Goal: Task Accomplishment & Management: Manage account settings

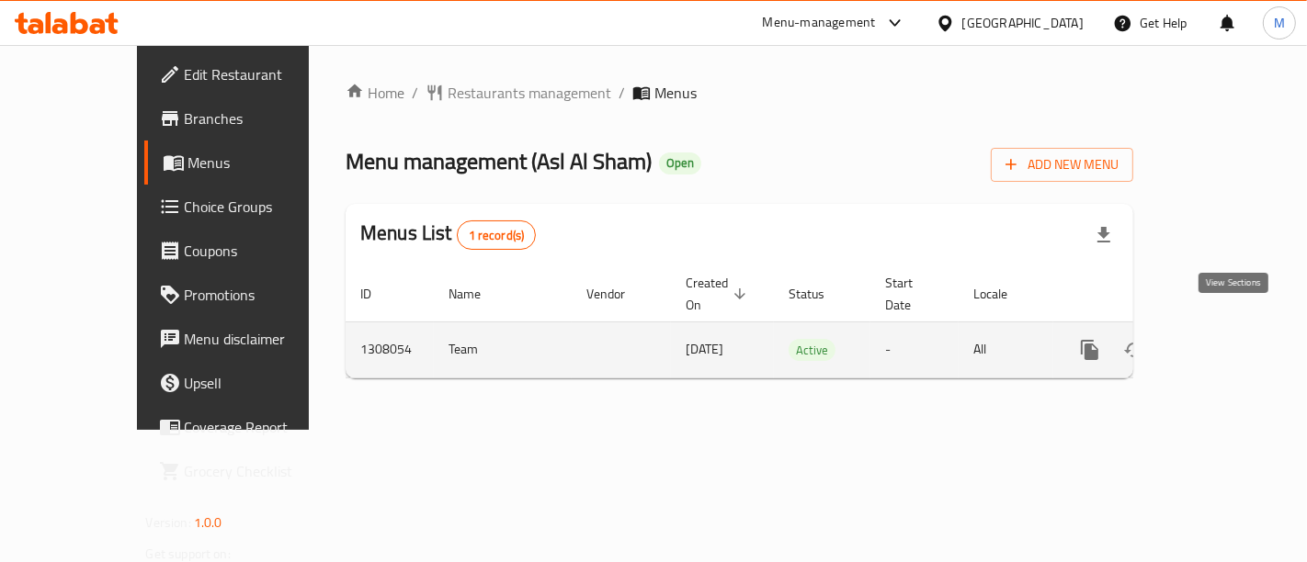
click at [1233, 339] on icon "enhanced table" at bounding box center [1222, 350] width 22 height 22
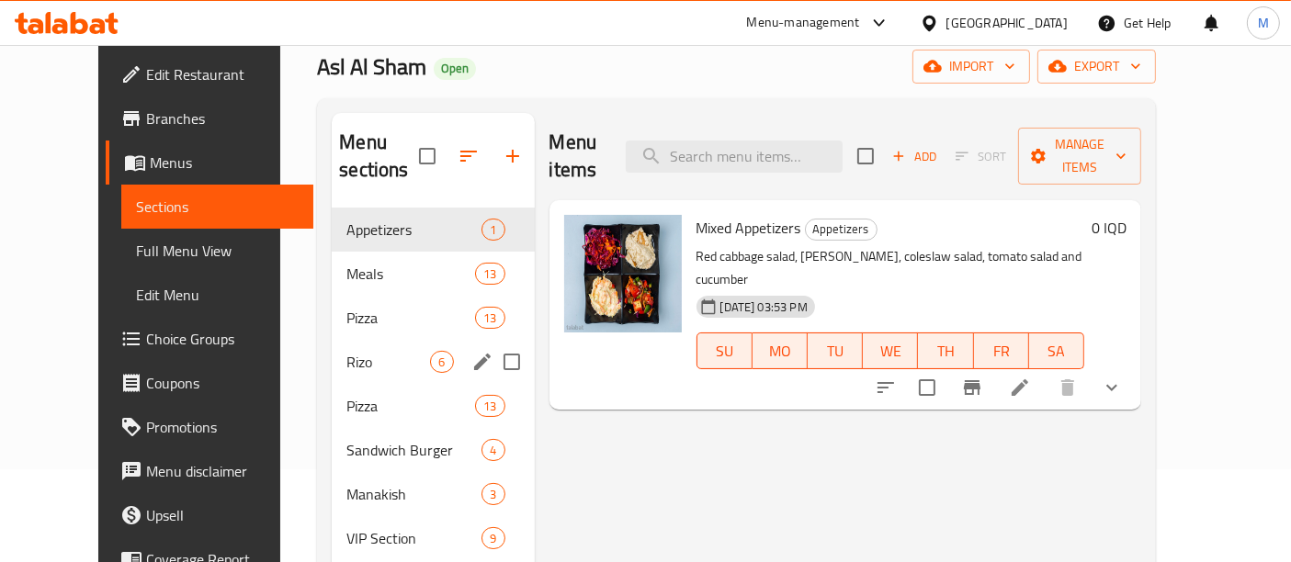
scroll to position [99, 0]
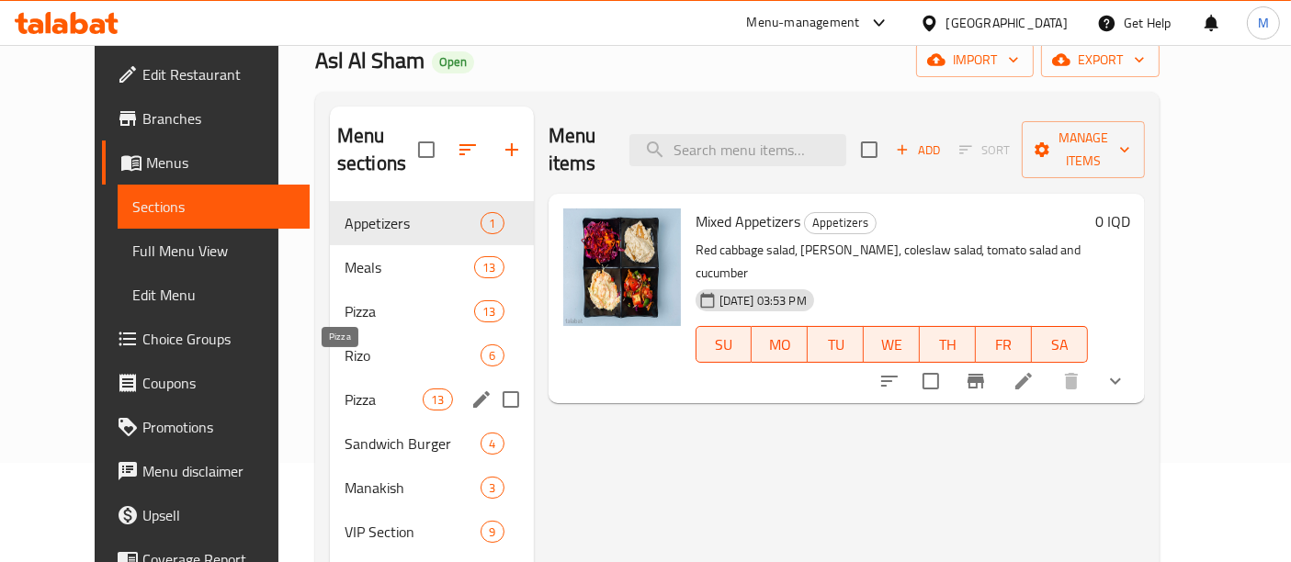
click at [351, 389] on span "Pizza" at bounding box center [384, 400] width 78 height 22
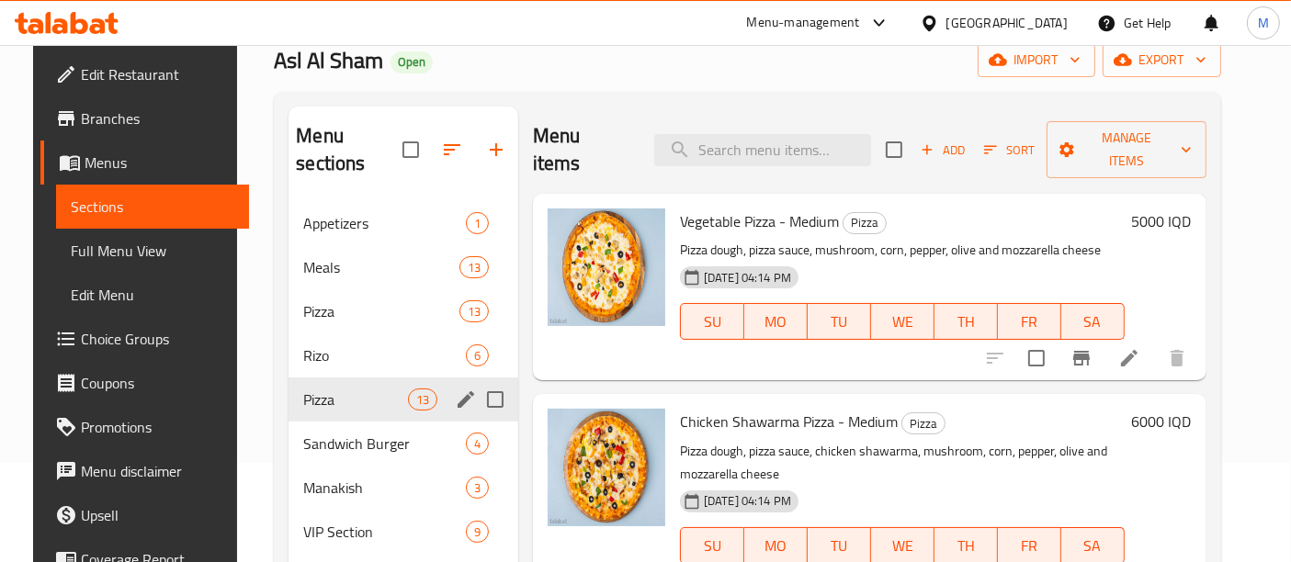
scroll to position [256, 0]
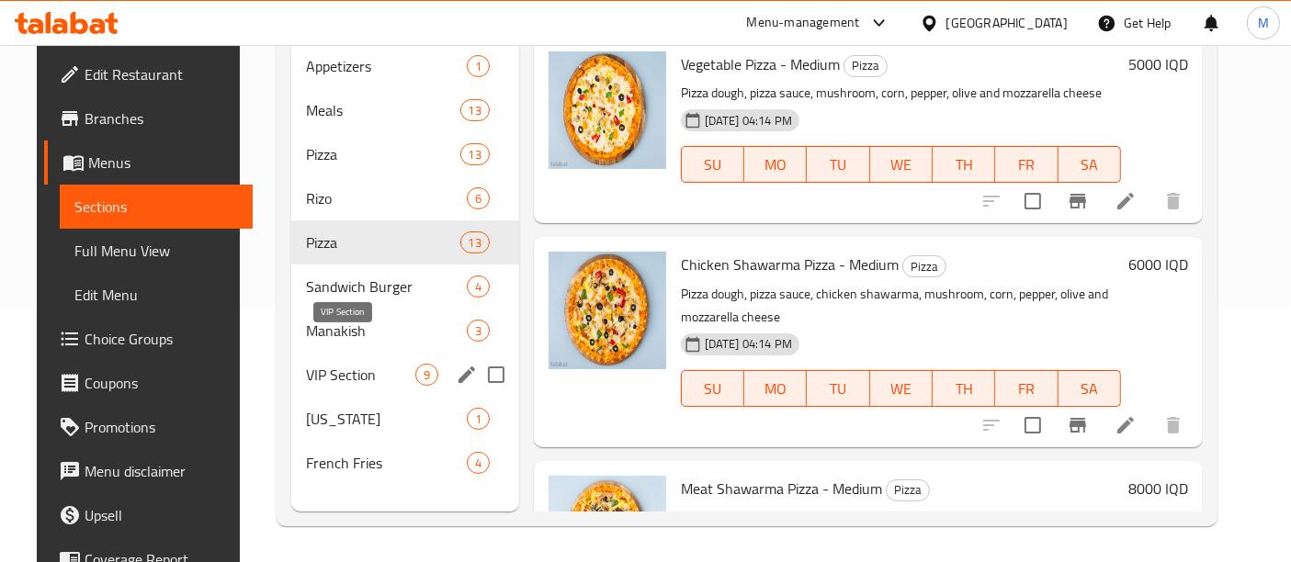
click at [325, 364] on span "VIP Section" at bounding box center [360, 375] width 109 height 22
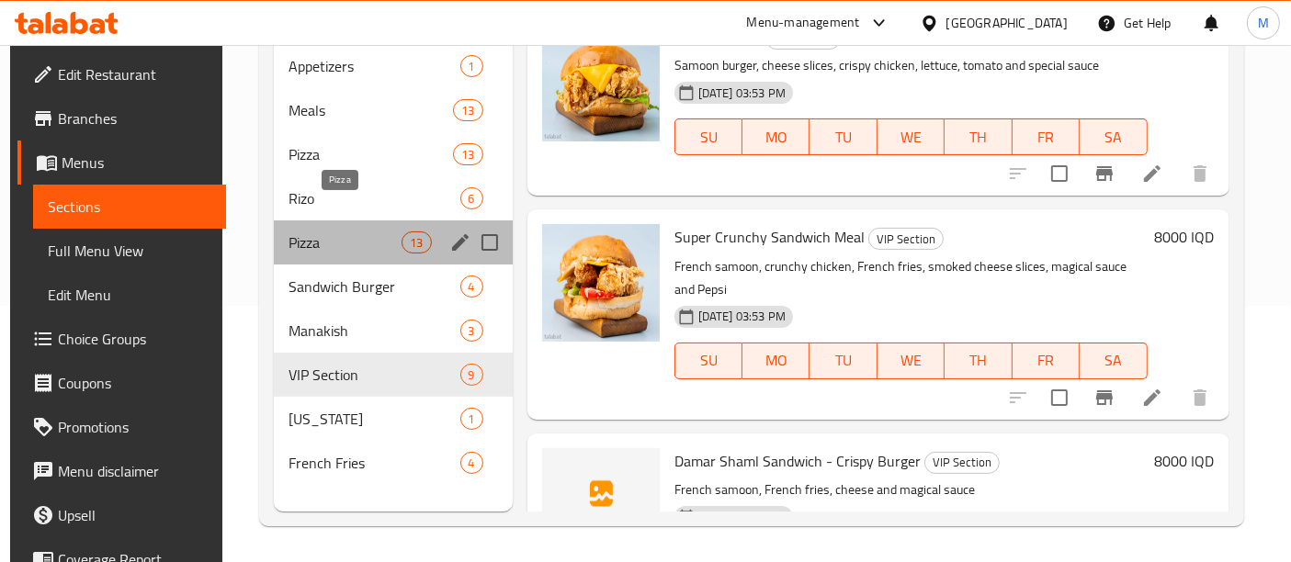
click at [332, 232] on span "Pizza" at bounding box center [346, 243] width 114 height 22
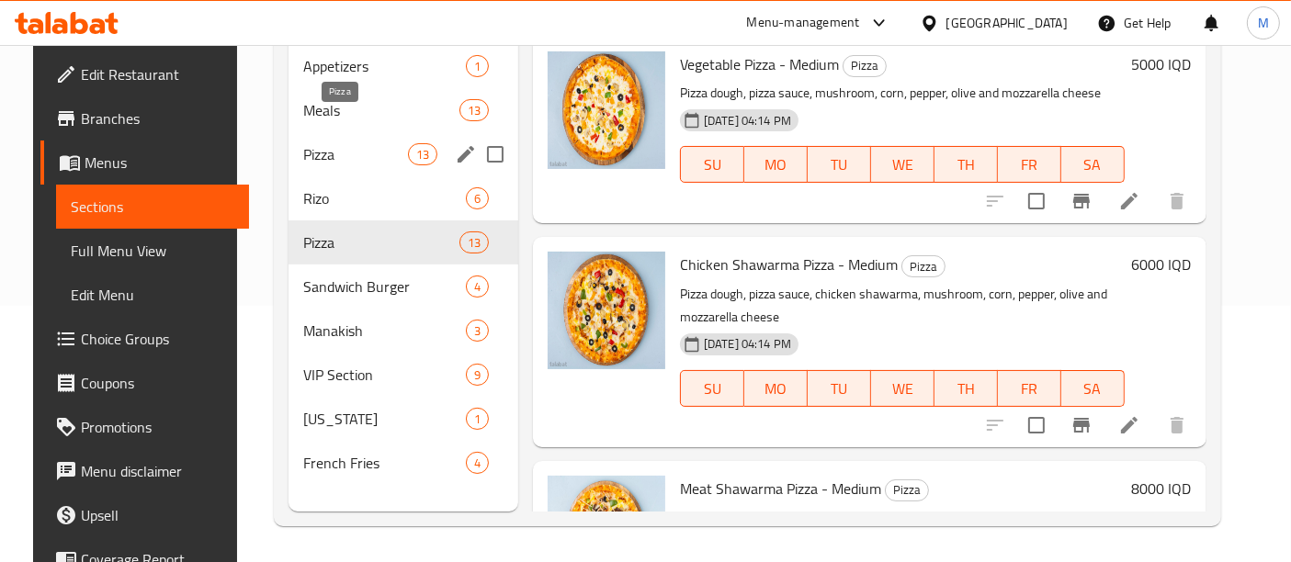
click at [338, 143] on span "Pizza" at bounding box center [355, 154] width 104 height 22
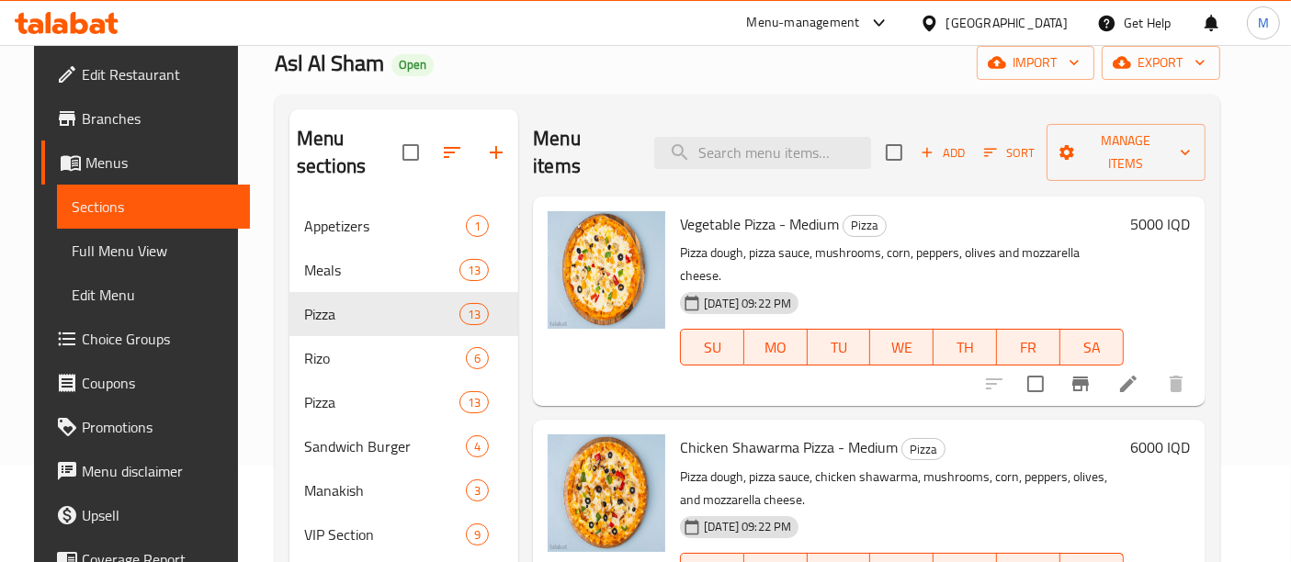
scroll to position [96, 0]
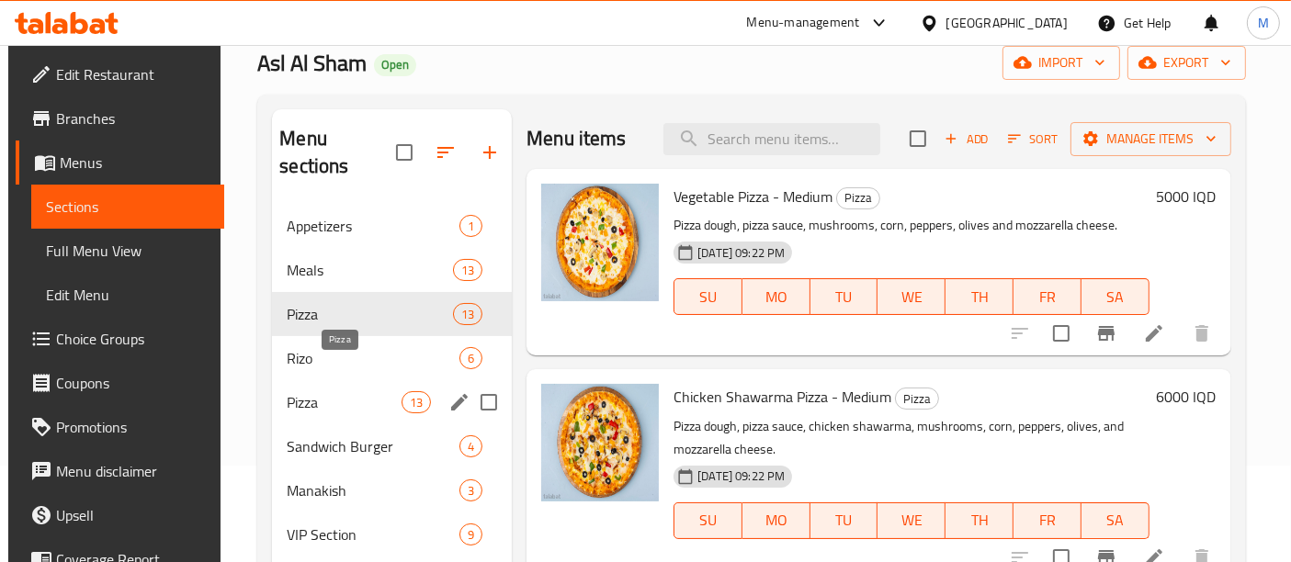
click at [332, 391] on span "Pizza" at bounding box center [344, 402] width 115 height 22
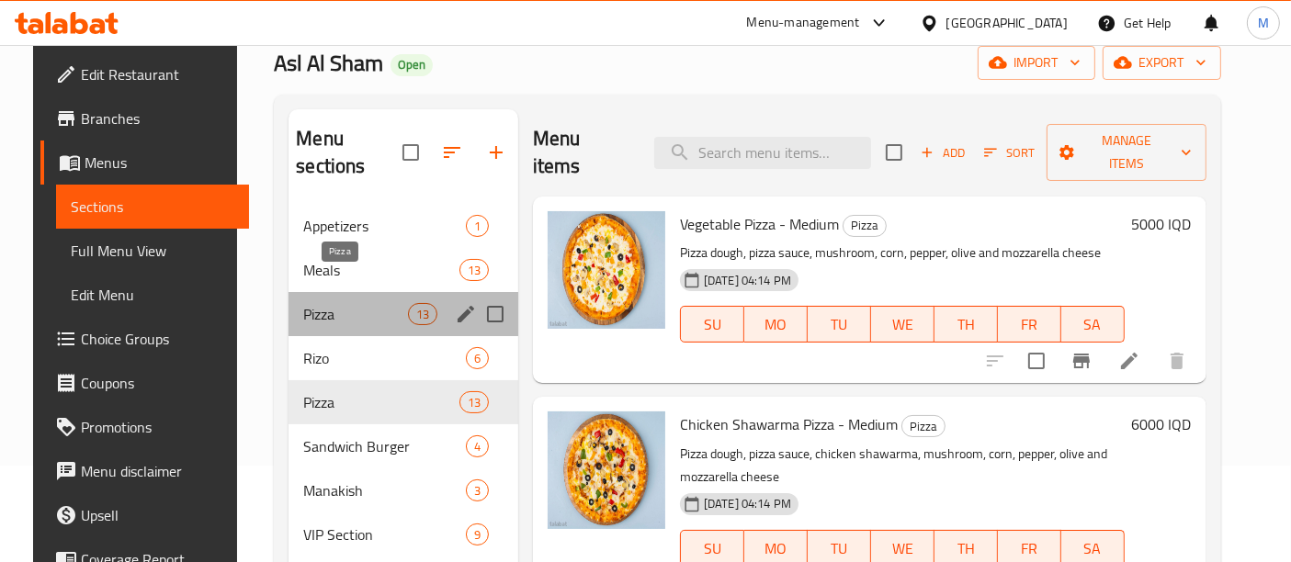
click at [305, 303] on span "Pizza" at bounding box center [355, 314] width 104 height 22
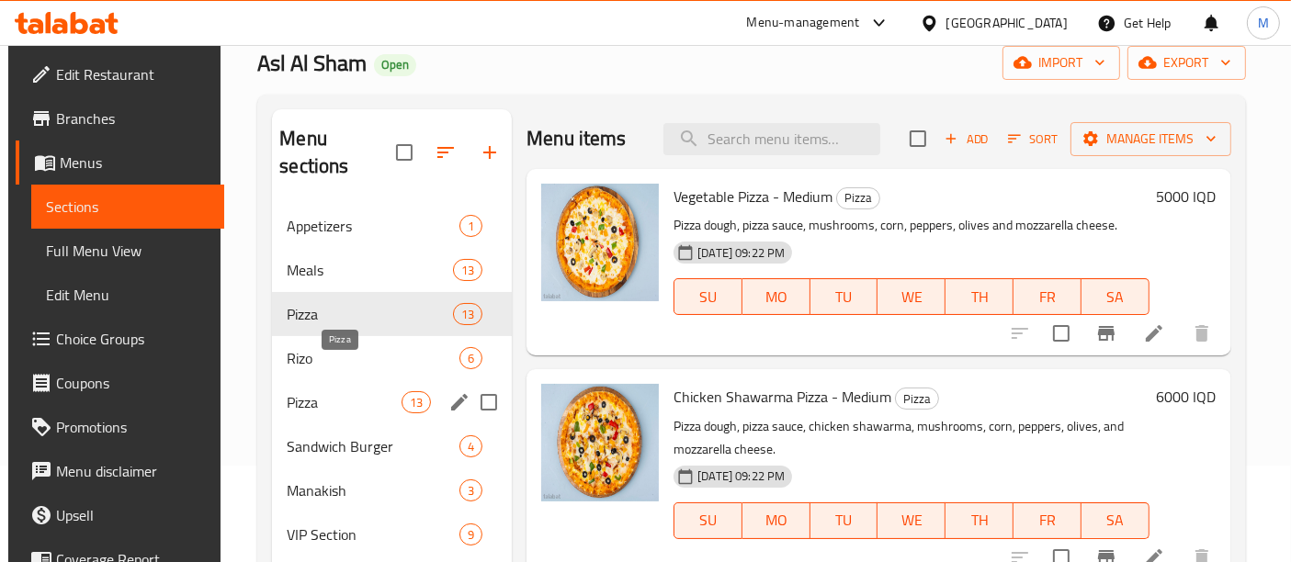
click at [351, 391] on span "Pizza" at bounding box center [344, 402] width 115 height 22
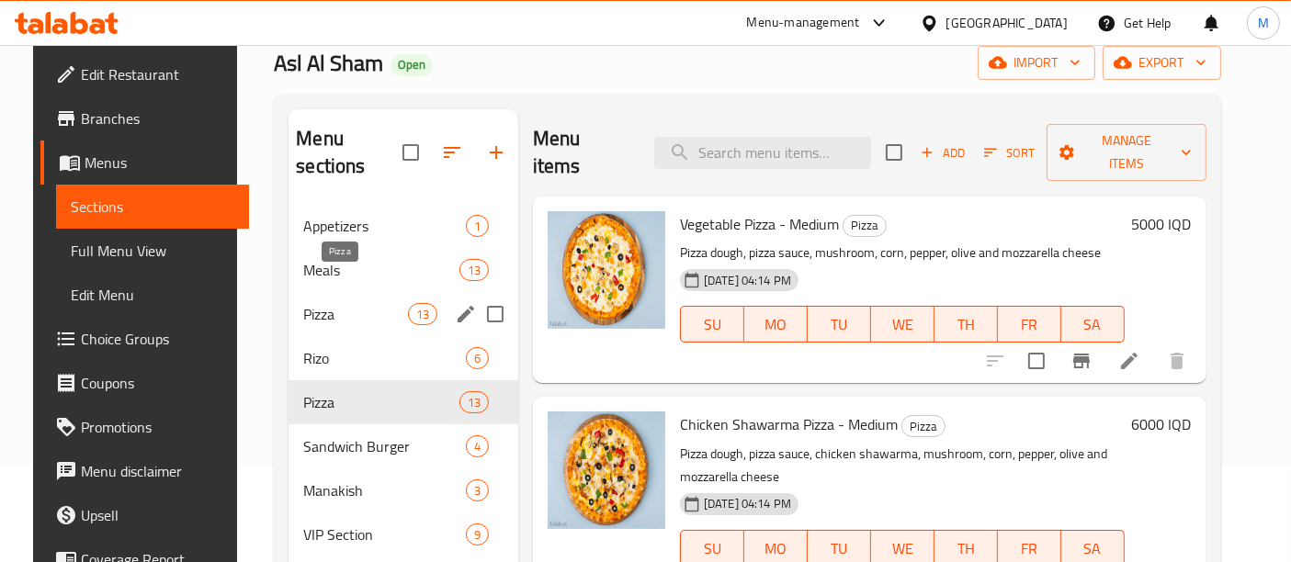
click at [344, 303] on span "Pizza" at bounding box center [355, 314] width 104 height 22
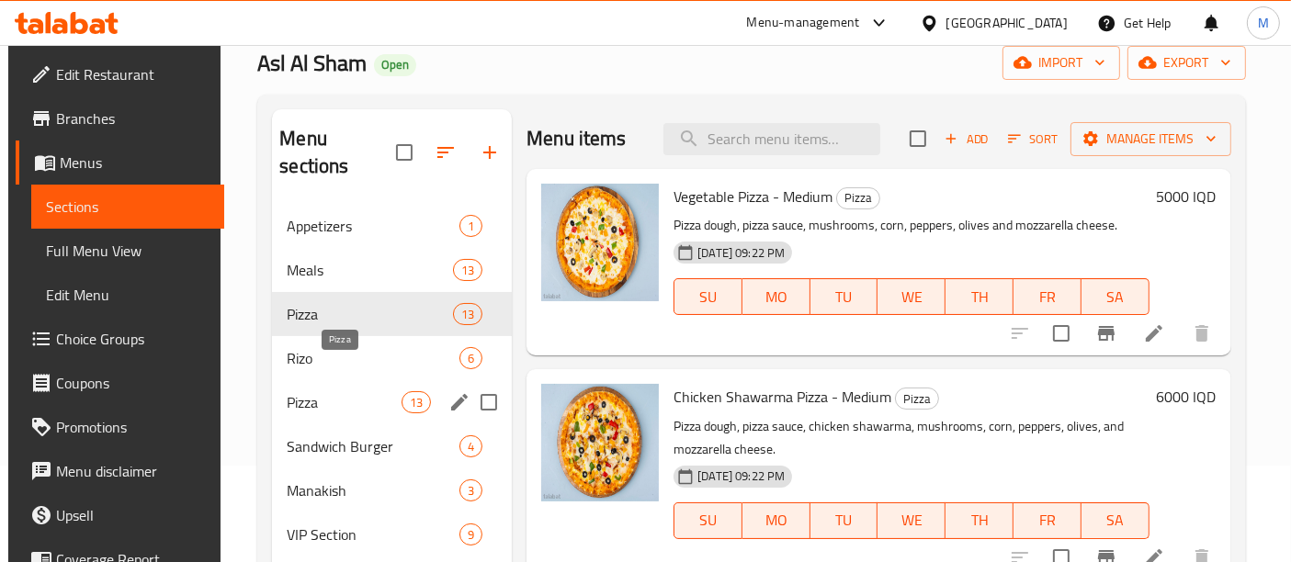
click at [345, 391] on span "Pizza" at bounding box center [344, 402] width 115 height 22
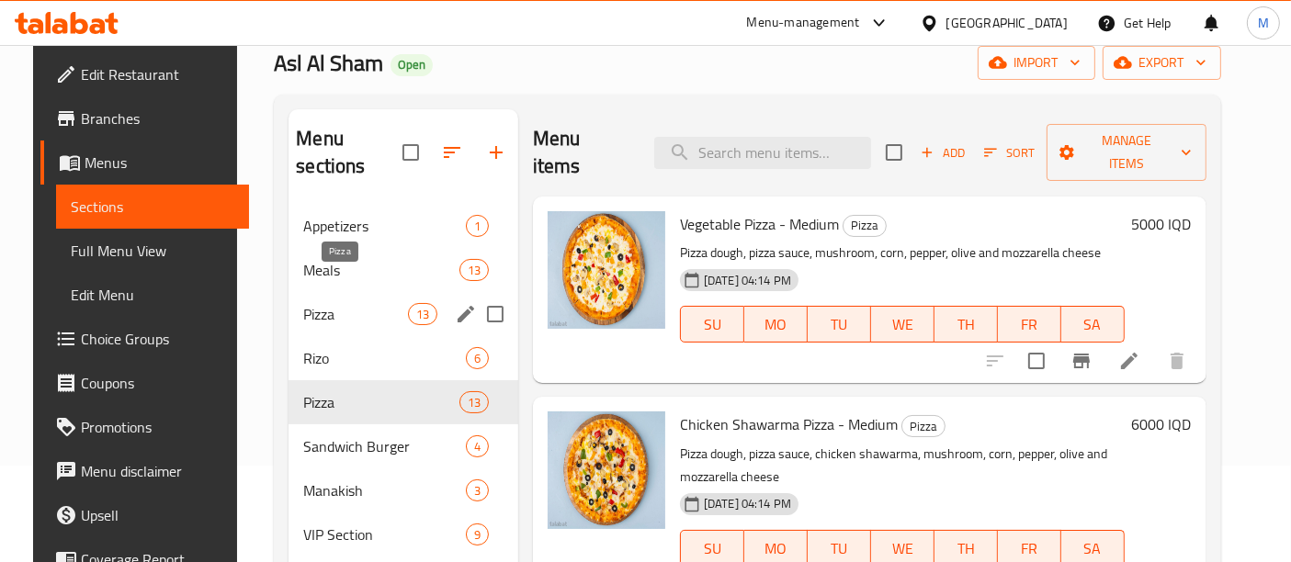
click at [338, 303] on span "Pizza" at bounding box center [355, 314] width 104 height 22
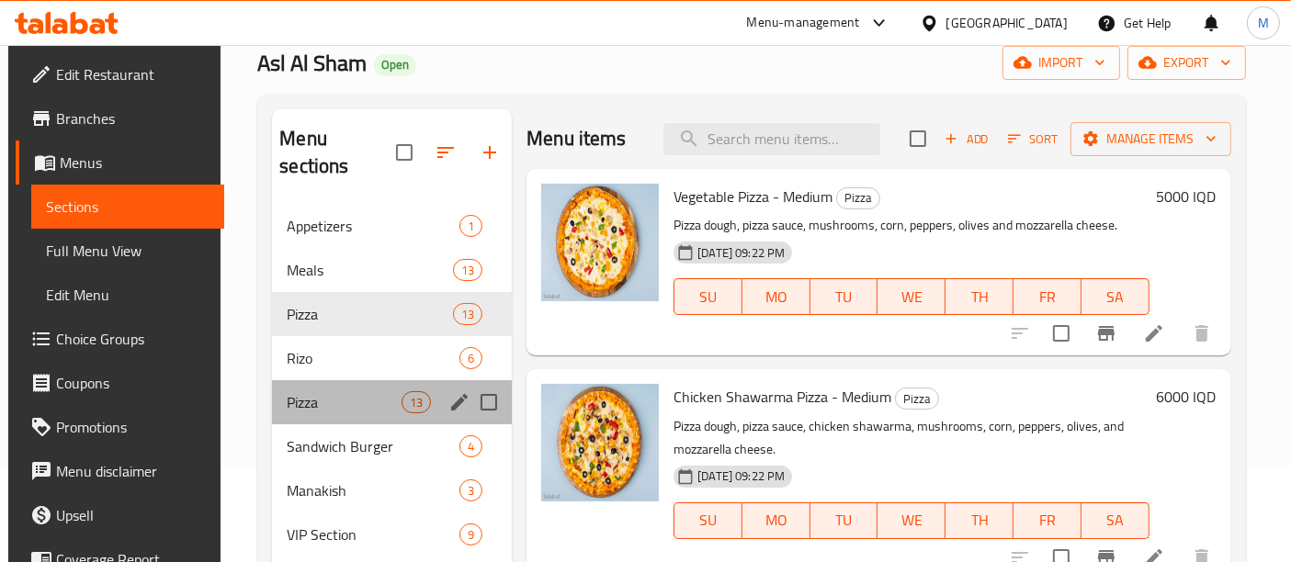
click at [355, 380] on div "Pizza 13" at bounding box center [392, 402] width 240 height 44
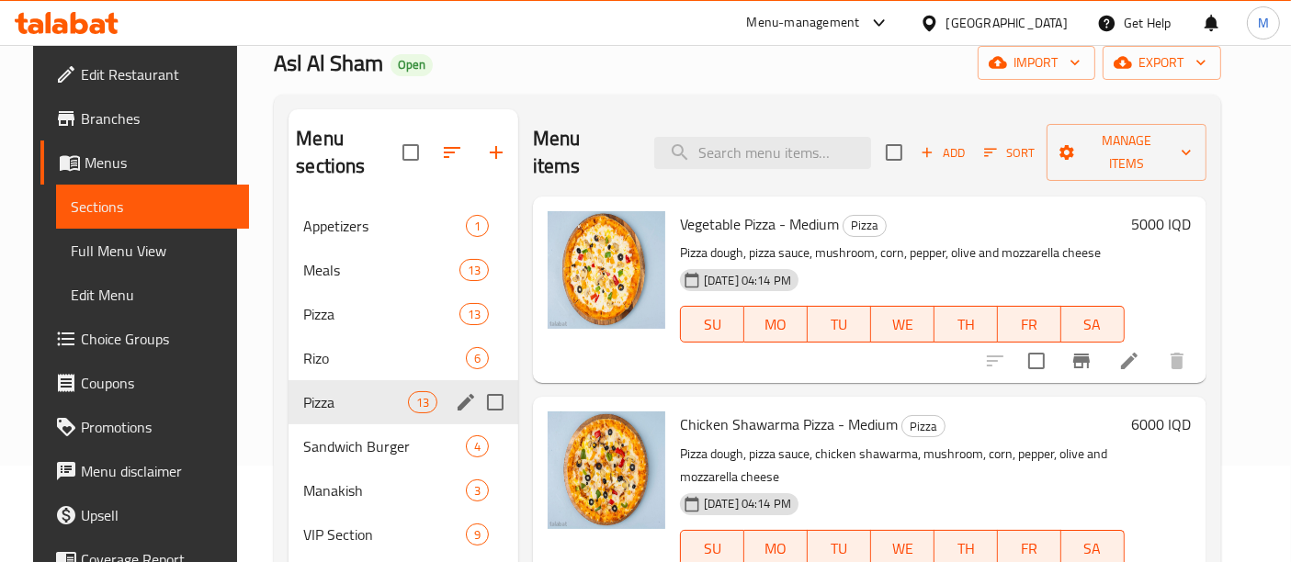
click at [488, 383] on input "Menu sections" at bounding box center [495, 402] width 39 height 39
checkbox input "true"
drag, startPoint x: 401, startPoint y: 397, endPoint x: 376, endPoint y: 402, distance: 25.2
click at [376, 402] on span "Pizza" at bounding box center [355, 402] width 104 height 22
click at [459, 402] on icon "edit" at bounding box center [466, 402] width 17 height 17
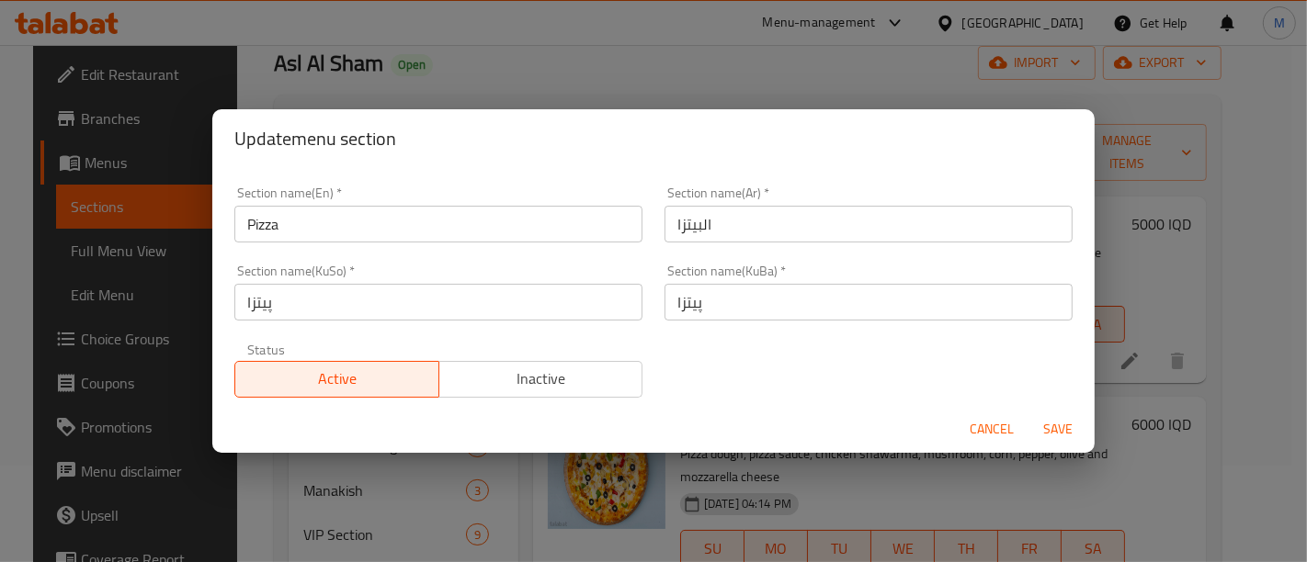
click at [495, 387] on span "Inactive" at bounding box center [541, 379] width 189 height 27
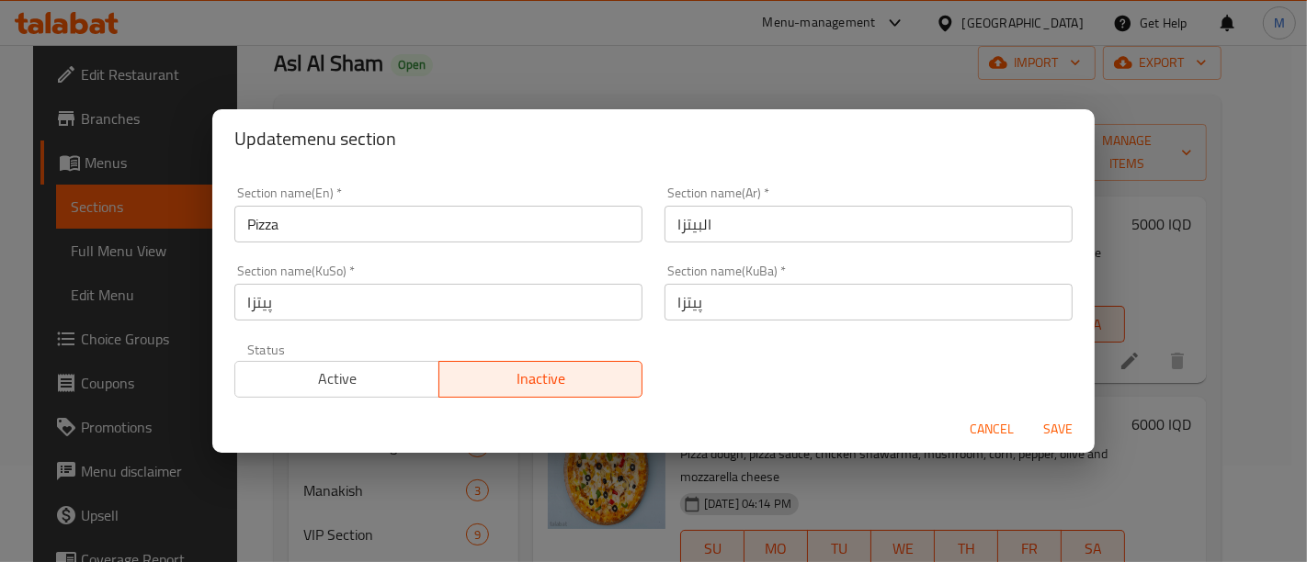
click at [1066, 424] on span "Save" at bounding box center [1058, 429] width 44 height 23
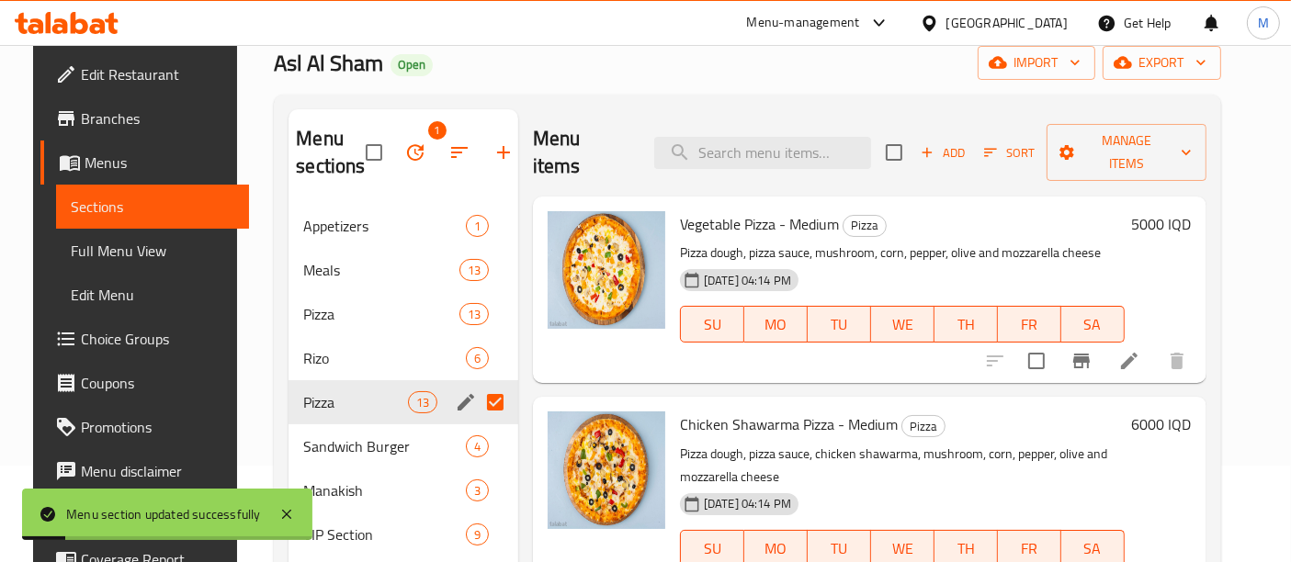
click at [237, 314] on div "Home / Restaurants management / Menus / Sections Asl Al Sham Open import export…" at bounding box center [747, 336] width 1020 height 775
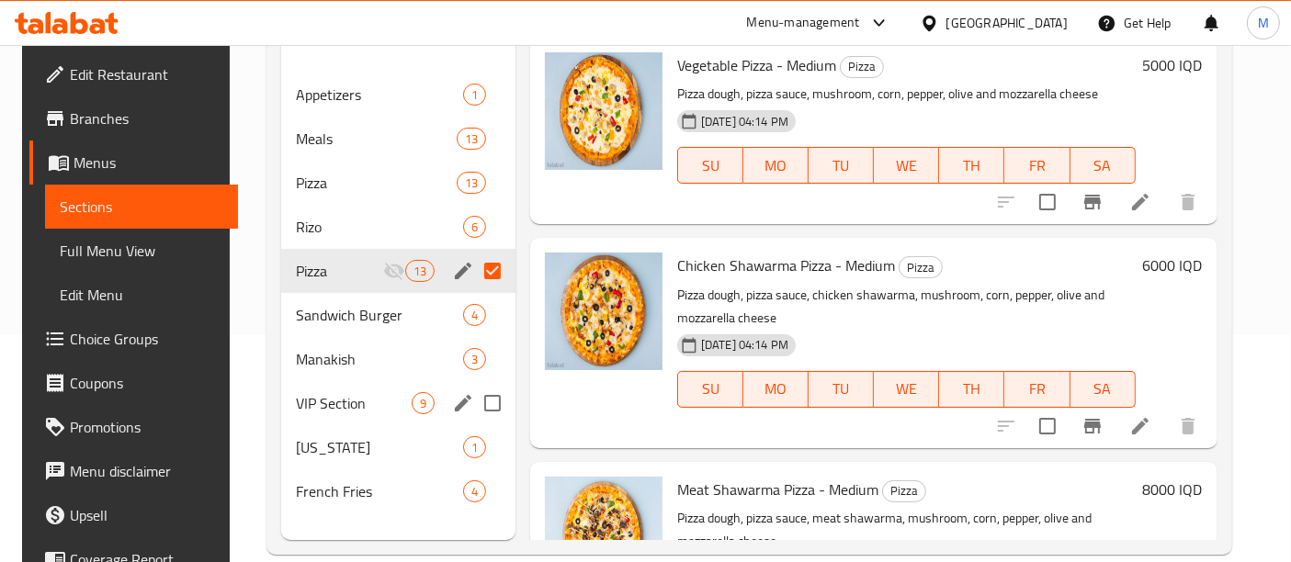
scroll to position [256, 0]
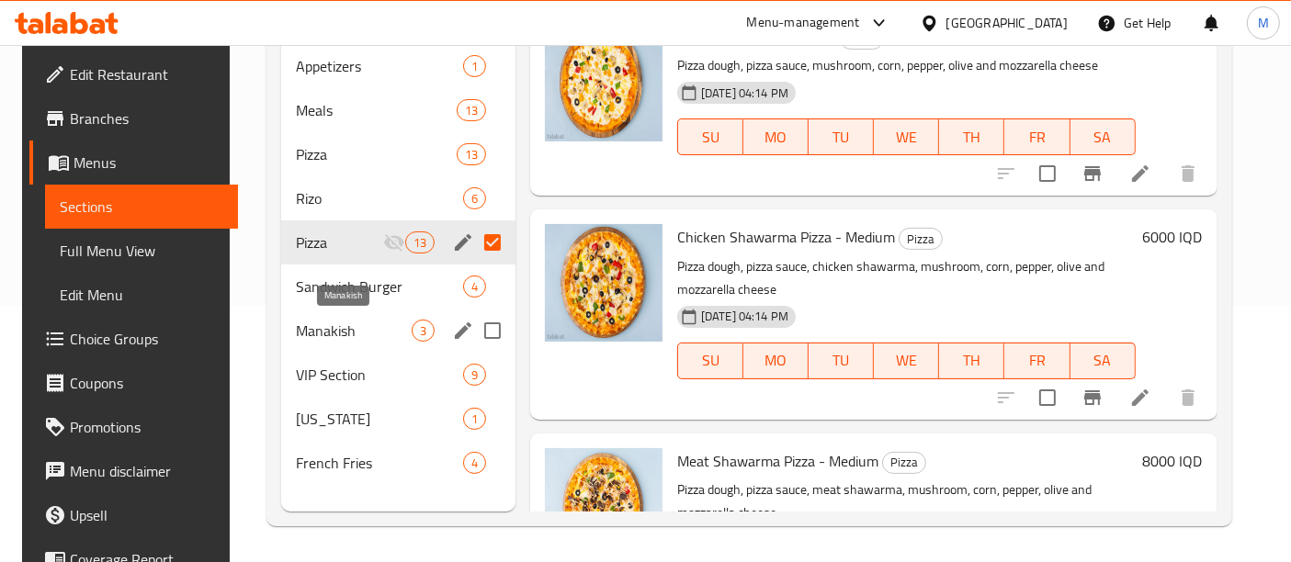
click at [336, 330] on span "Manakish" at bounding box center [353, 331] width 115 height 22
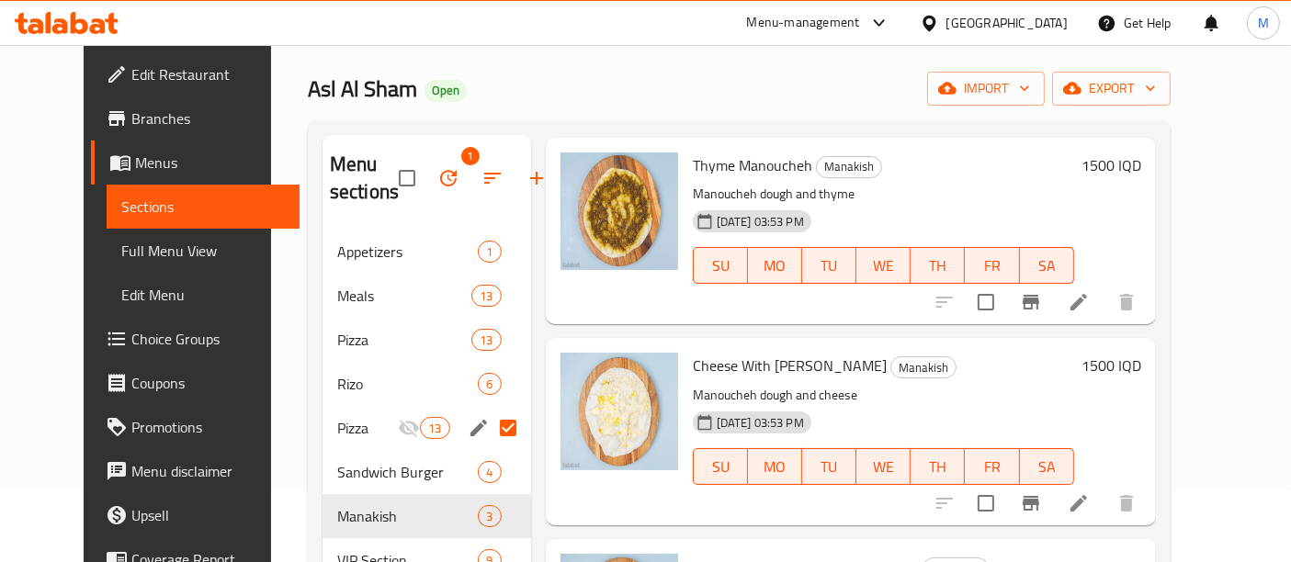
scroll to position [256, 0]
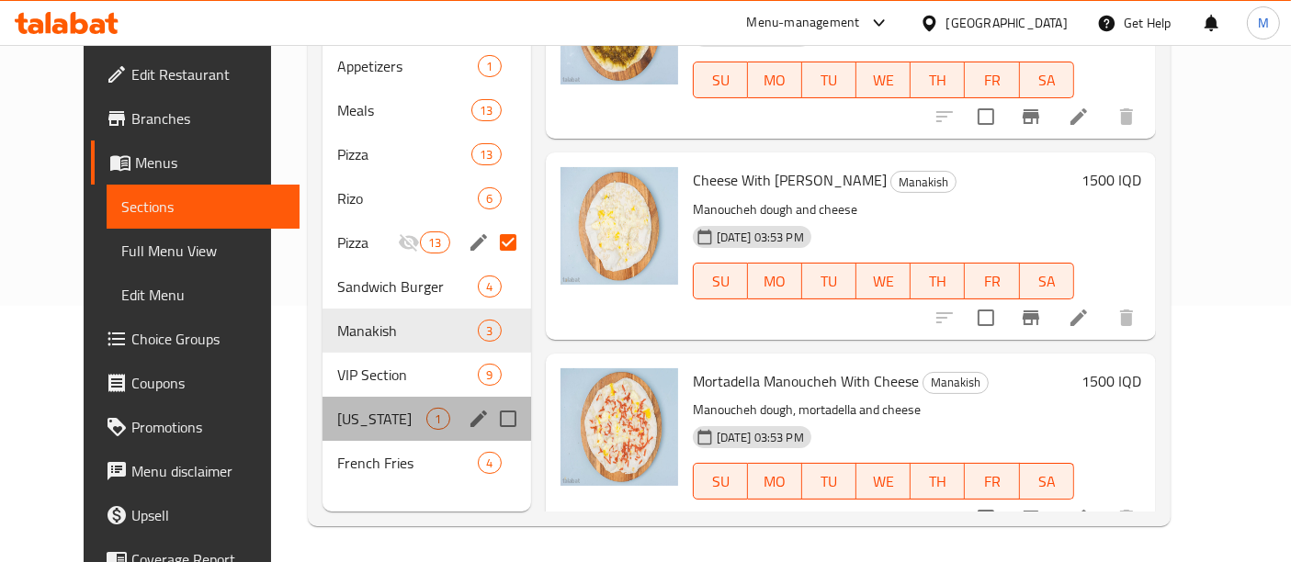
click at [357, 397] on div "[US_STATE] 1" at bounding box center [427, 419] width 209 height 44
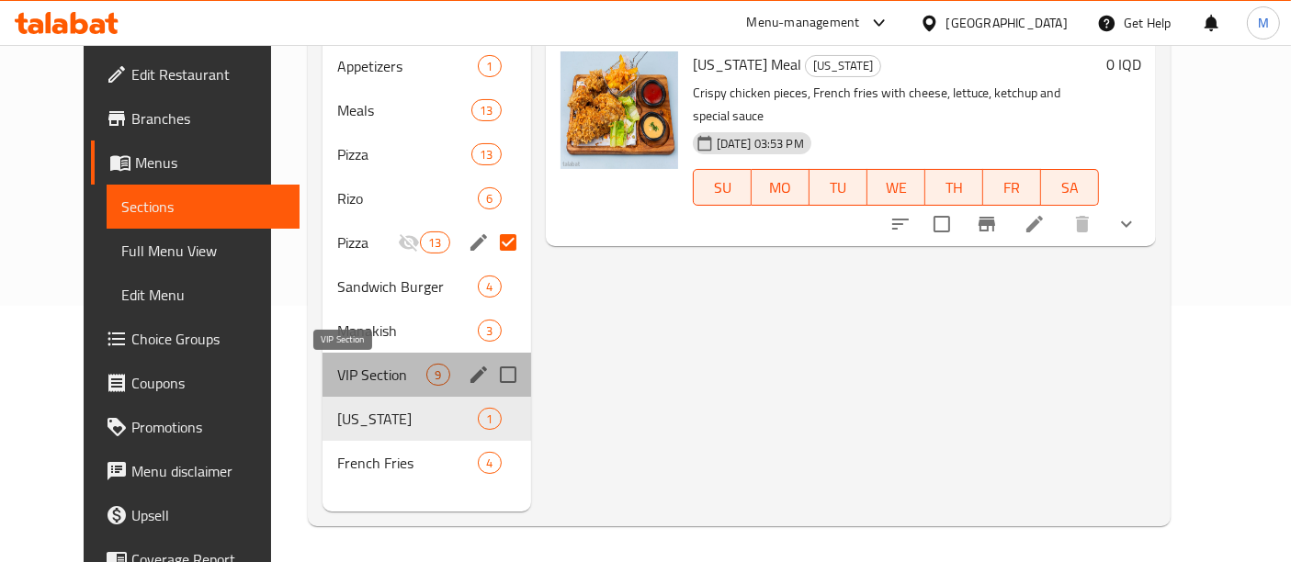
click at [371, 370] on span "VIP Section" at bounding box center [382, 375] width 90 height 22
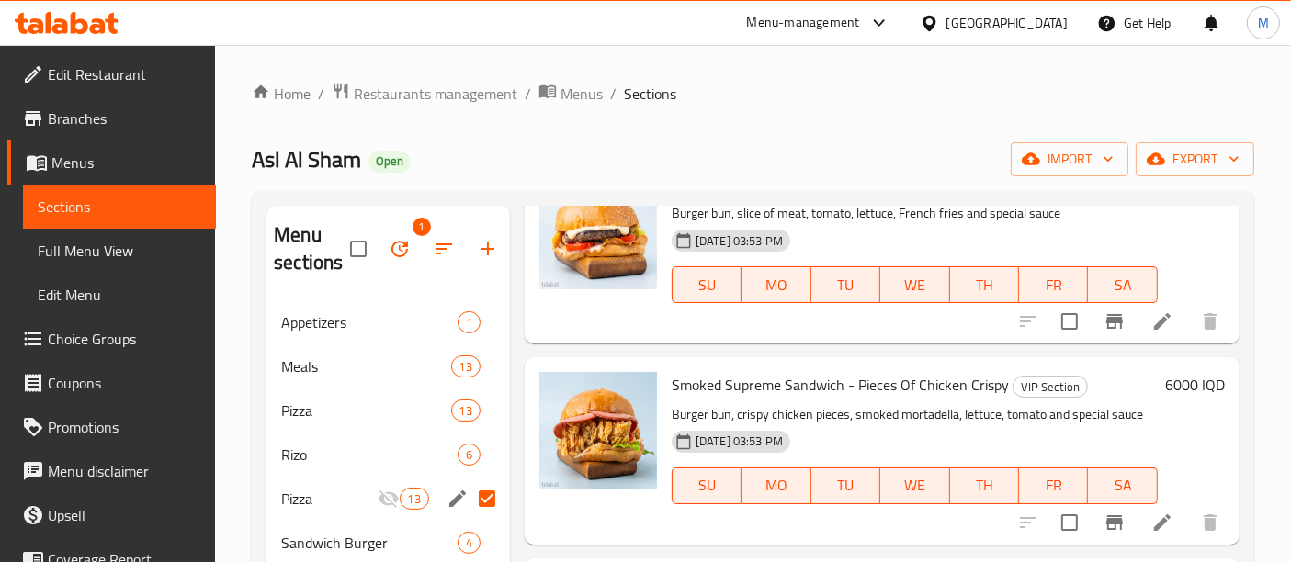
scroll to position [256, 0]
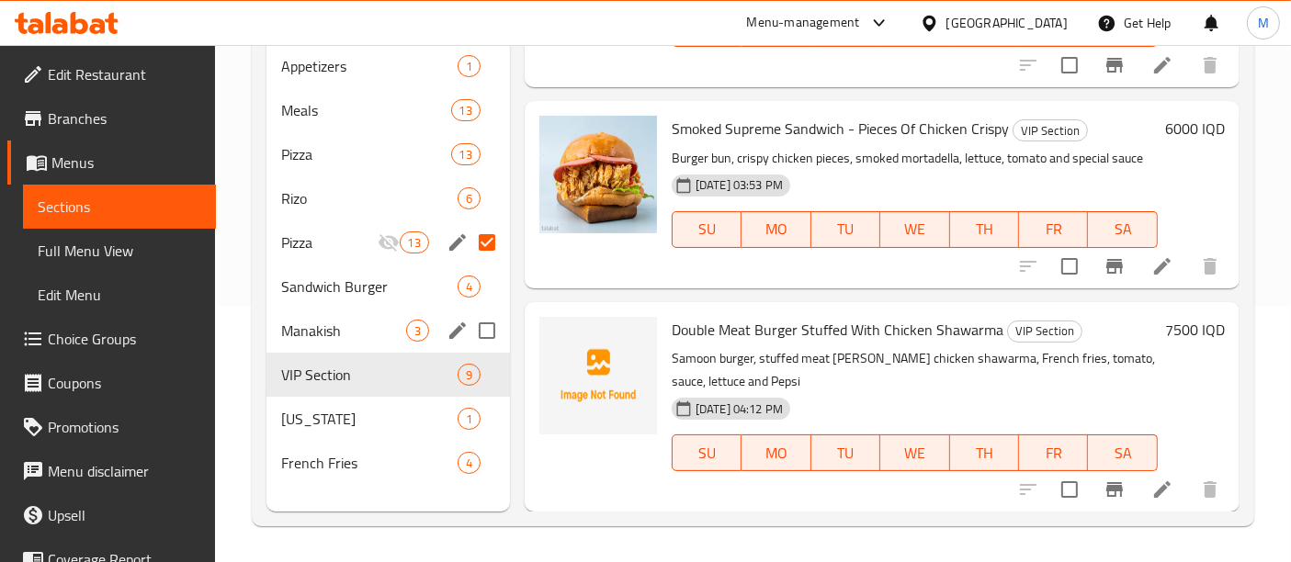
click at [314, 315] on div "Manakish 3" at bounding box center [389, 331] width 244 height 44
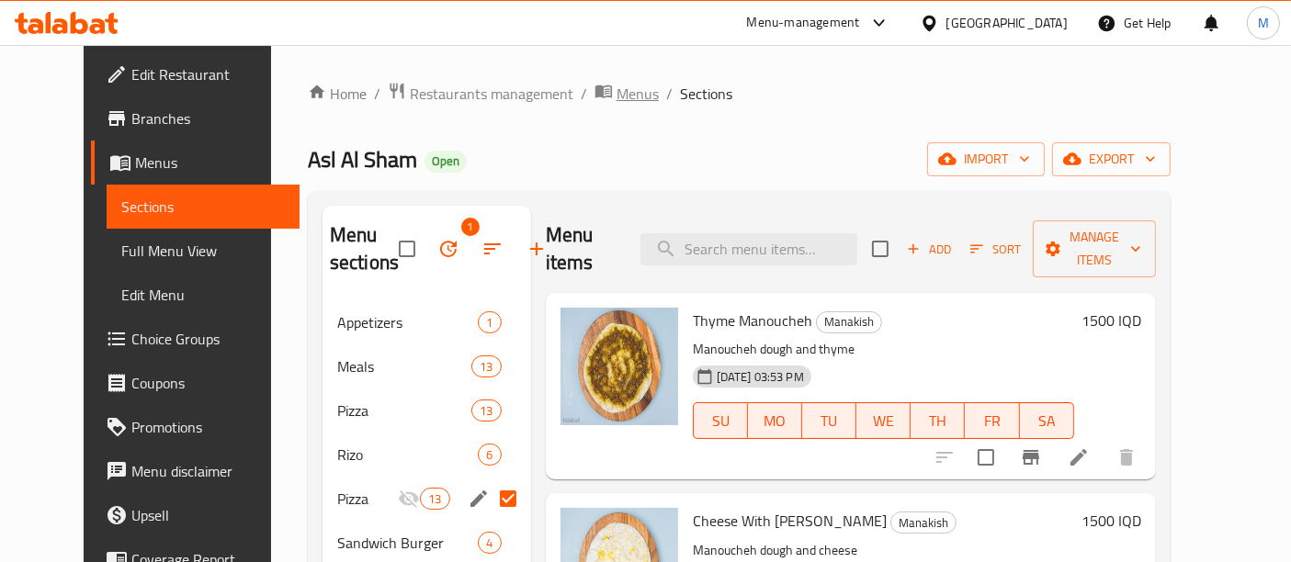
click at [617, 96] on span "Menus" at bounding box center [638, 94] width 42 height 22
